Goal: Information Seeking & Learning: Get advice/opinions

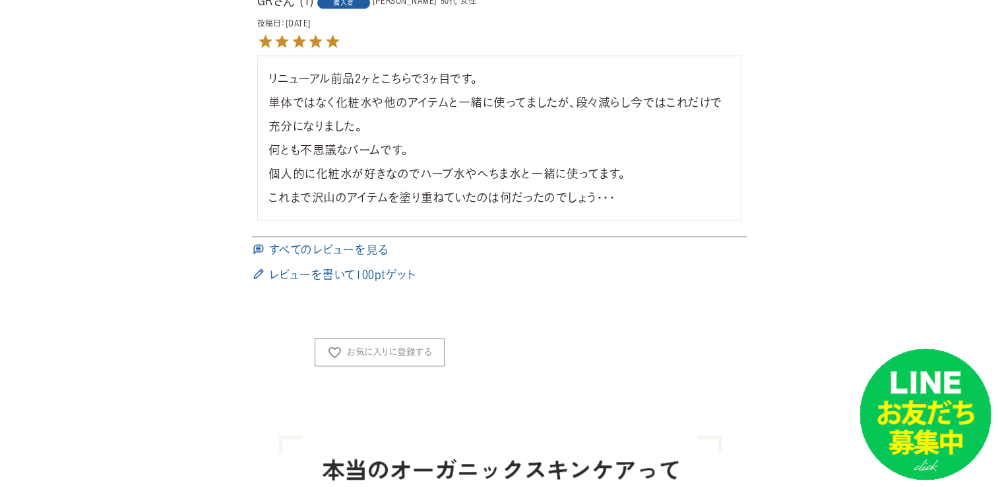
scroll to position [1451, 0]
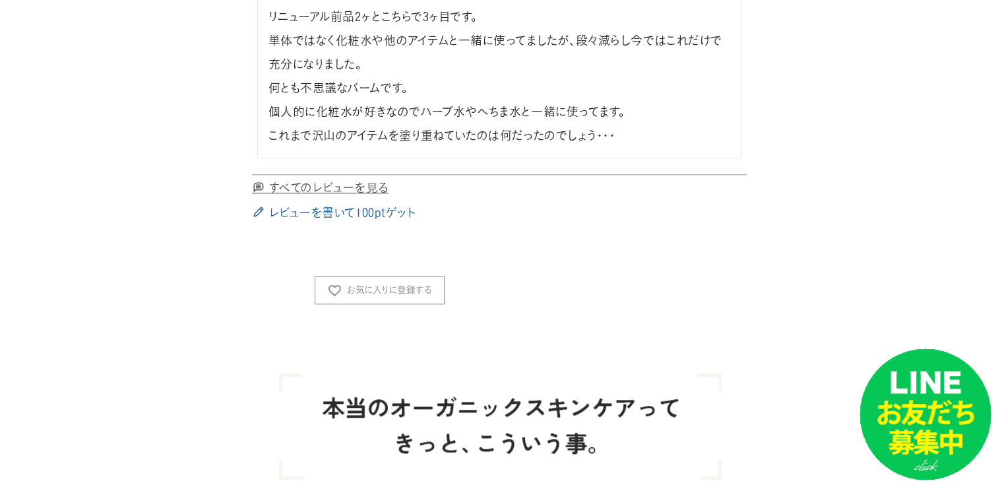
click at [360, 184] on span "すべてのレビューを見る" at bounding box center [328, 187] width 119 height 12
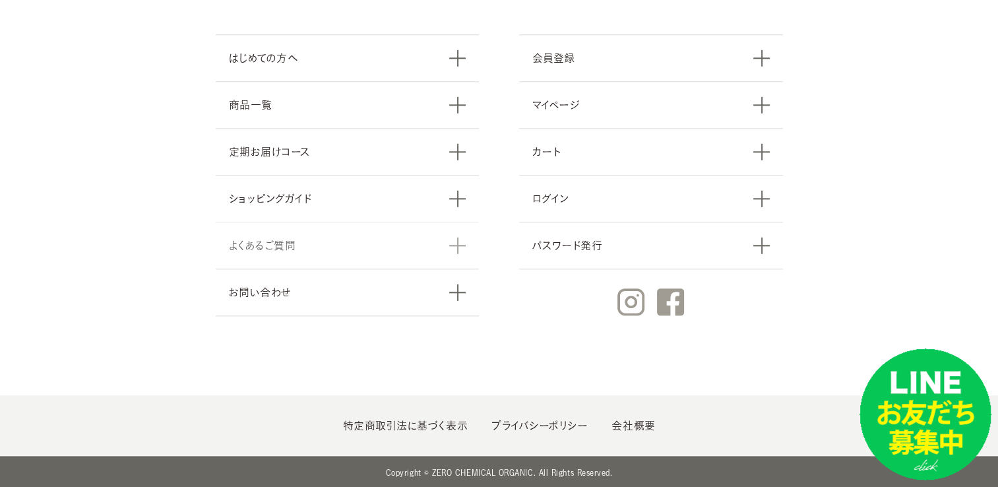
scroll to position [1354, 0]
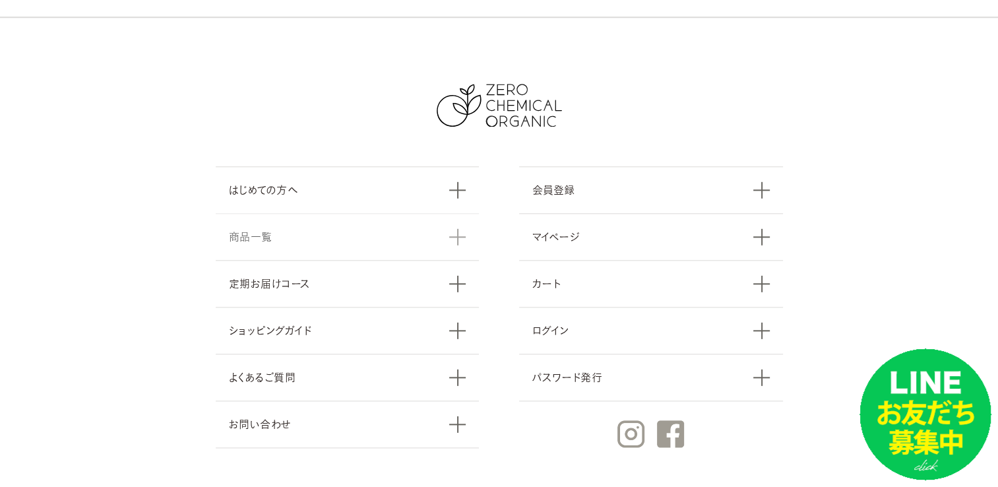
click at [249, 226] on link "商品一覧" at bounding box center [348, 236] width 264 height 47
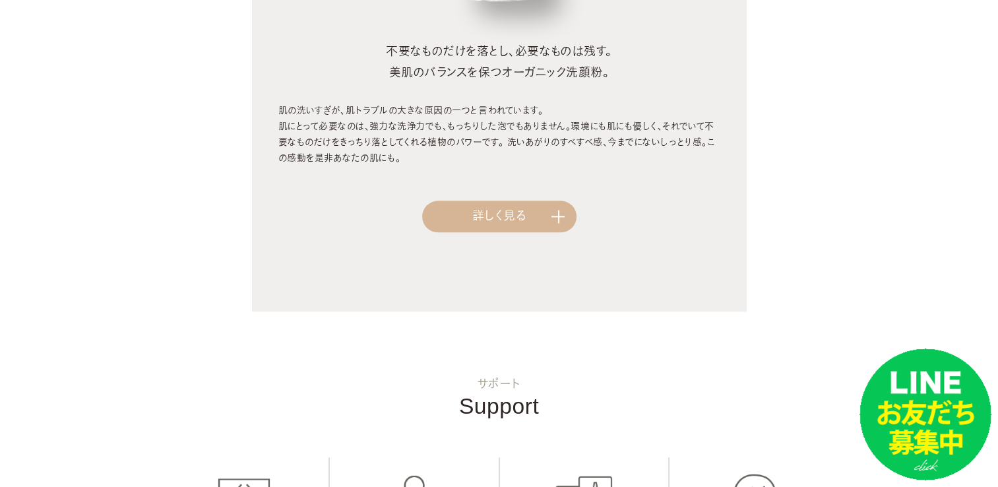
scroll to position [1517, 0]
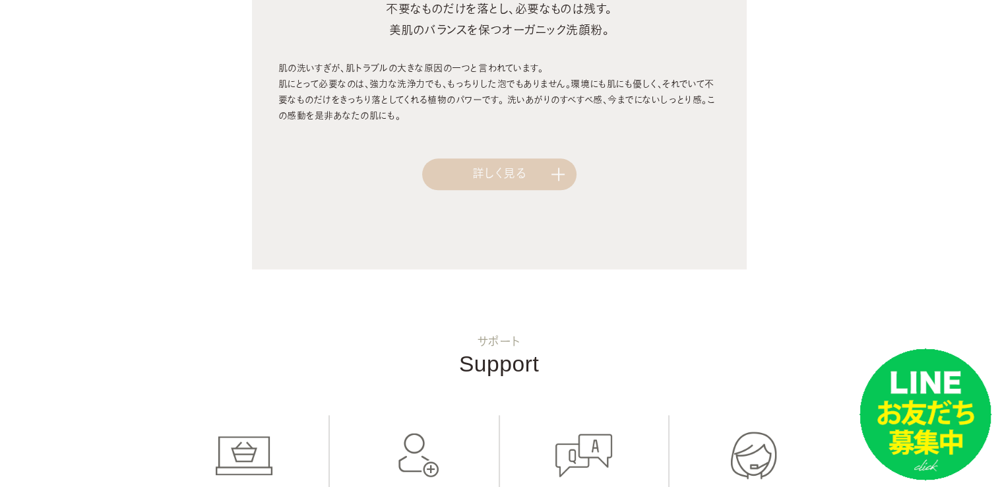
click at [501, 181] on link "詳しく見る" at bounding box center [499, 174] width 154 height 32
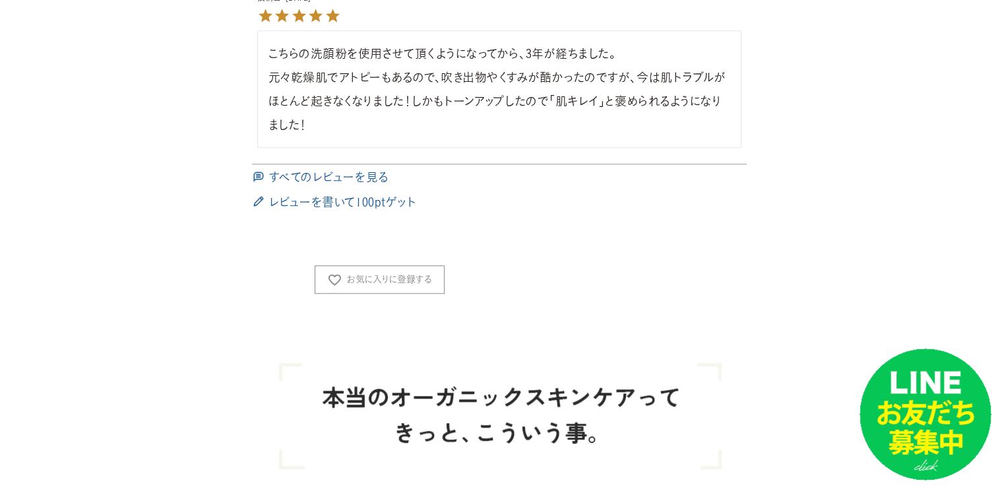
scroll to position [1253, 0]
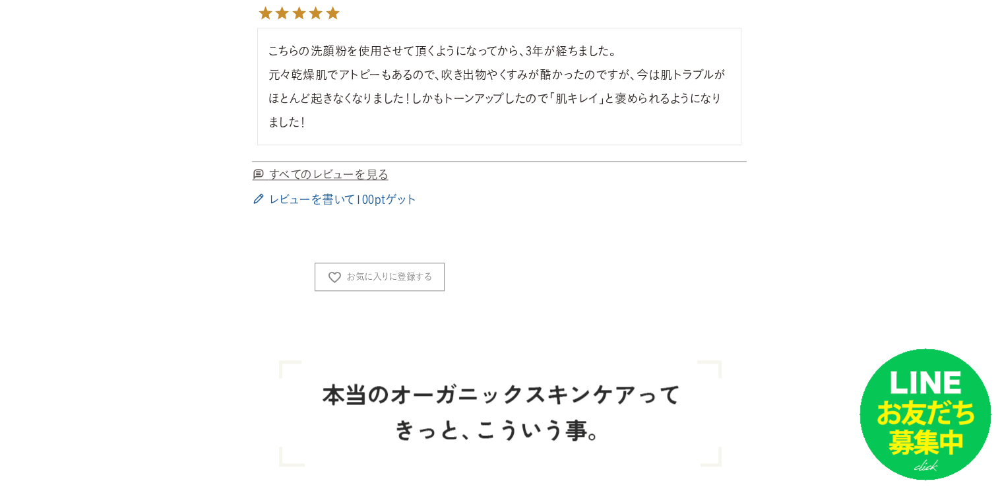
click at [361, 170] on span "すべてのレビューを見る" at bounding box center [328, 174] width 119 height 12
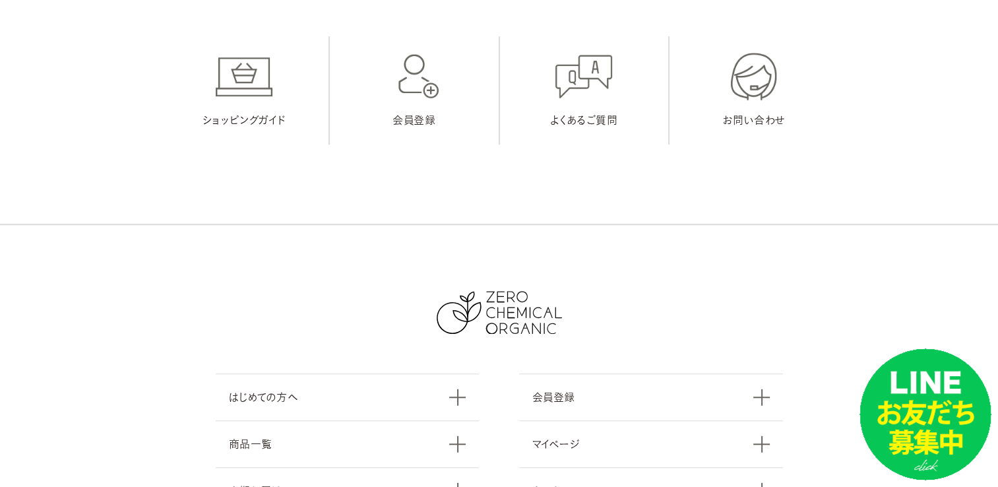
scroll to position [1317, 0]
